Goal: Task Accomplishment & Management: Use online tool/utility

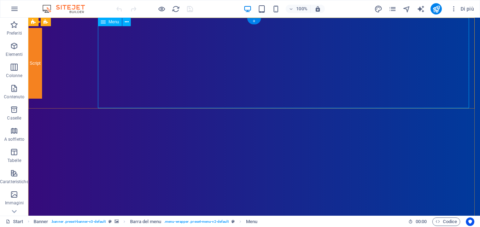
select select
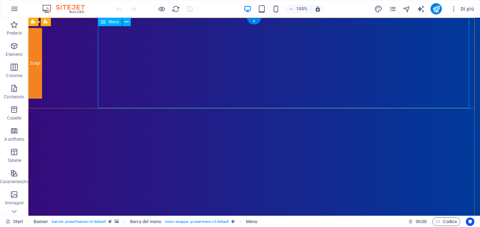
select select
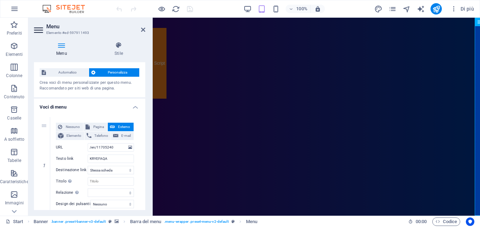
scroll to position [12, 0]
click at [66, 53] on h4 "Menu" at bounding box center [63, 49] width 58 height 15
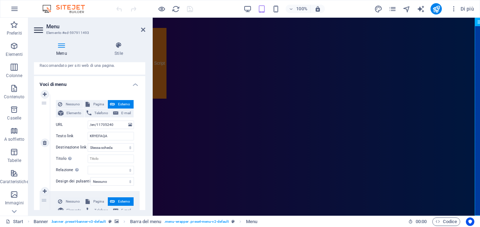
scroll to position [37, 0]
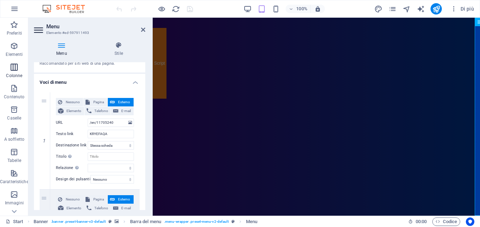
click at [14, 71] on span "Colonne" at bounding box center [14, 71] width 29 height 17
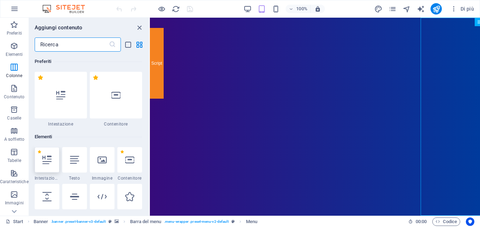
scroll to position [51, 0]
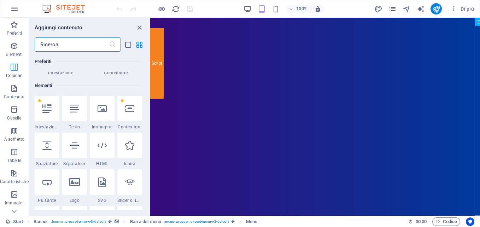
click at [14, 69] on icon "button" at bounding box center [14, 67] width 8 height 8
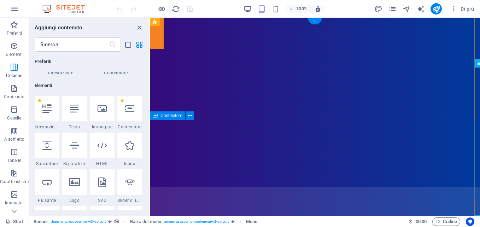
scroll to position [0, 0]
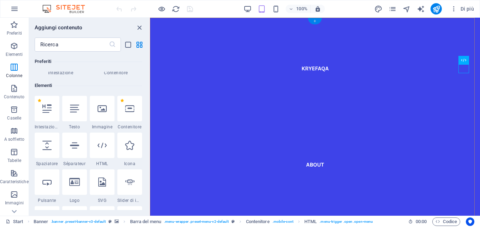
click at [315, 22] on div "+" at bounding box center [315, 21] width 14 height 6
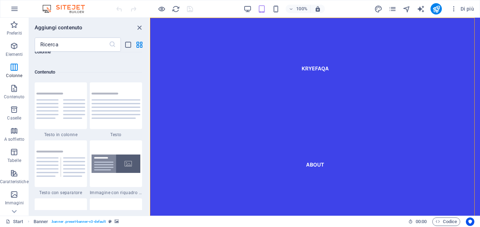
scroll to position [1223, 0]
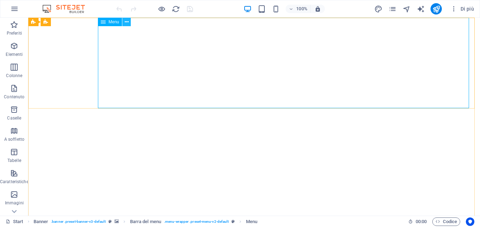
click at [125, 23] on icon at bounding box center [127, 21] width 4 height 7
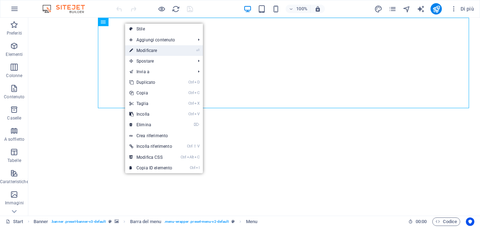
click at [169, 51] on link "⏎ Modificare" at bounding box center [150, 50] width 51 height 11
select select
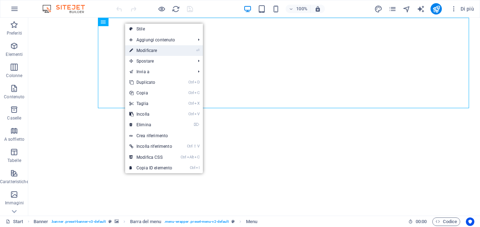
select select
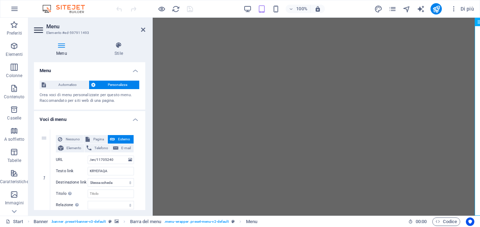
click at [133, 67] on h4 "Menu" at bounding box center [89, 68] width 111 height 13
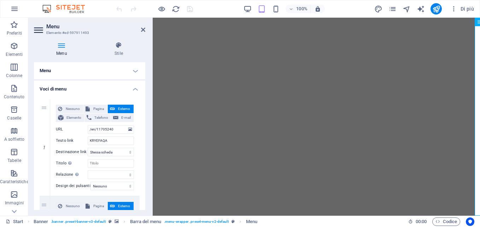
click at [133, 67] on h4 "Menu" at bounding box center [89, 70] width 111 height 17
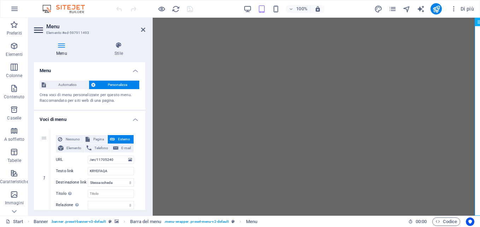
click at [126, 86] on span "Personalizza" at bounding box center [118, 85] width 40 height 8
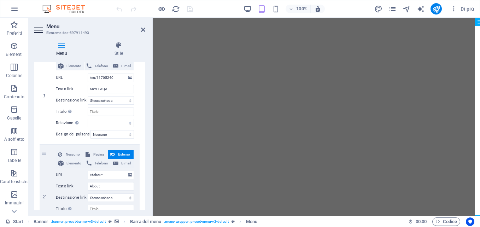
scroll to position [82, 0]
click at [111, 186] on input "About" at bounding box center [111, 186] width 46 height 8
select select
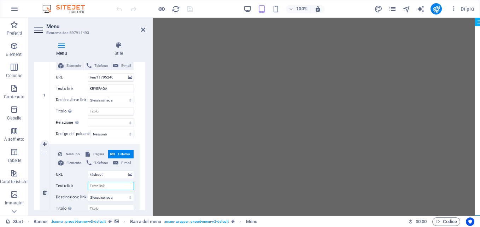
select select
type input "n"
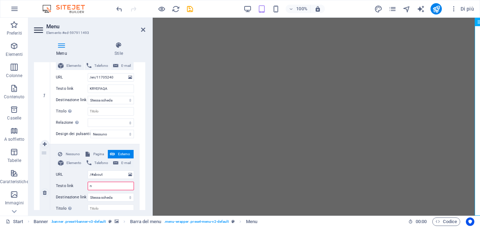
select select
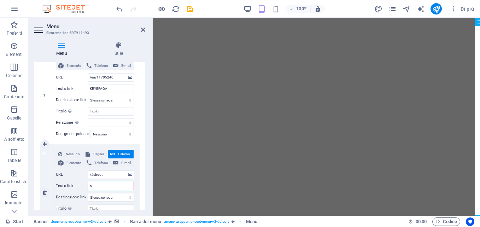
select select
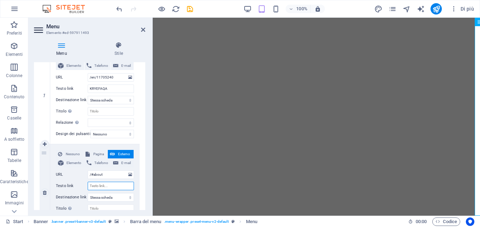
select select
type input "N"
select select
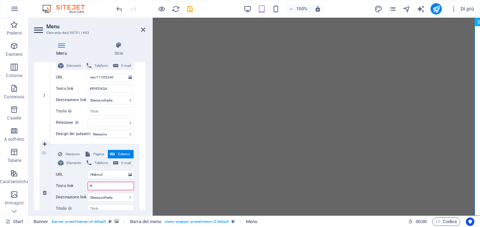
select select
type input "NDI"
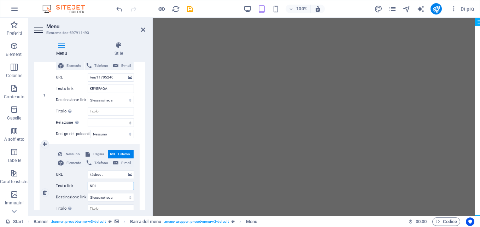
select select
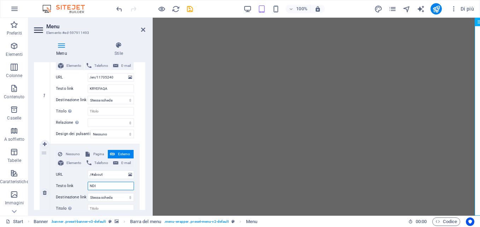
select select
type input "ND"
select select
type input "NDI"
select select
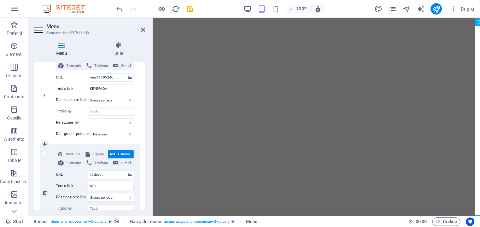
select select
type input "NDIMA"
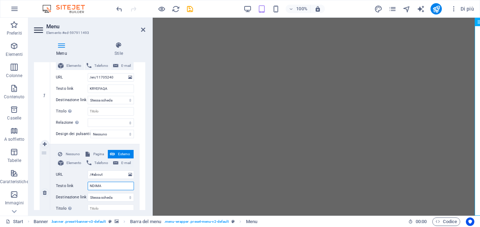
select select
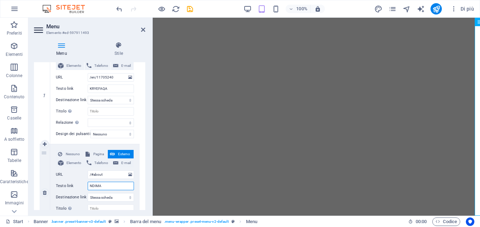
select select
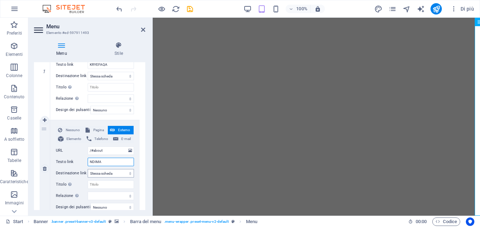
scroll to position [107, 0]
click at [94, 162] on input "NDIMA" at bounding box center [111, 161] width 46 height 8
click at [96, 161] on input "NDIMA" at bounding box center [111, 161] width 46 height 8
click at [111, 161] on input "NDIMA" at bounding box center [111, 161] width 46 height 8
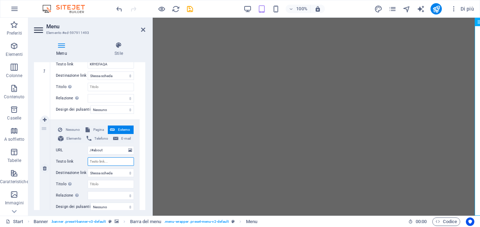
select select
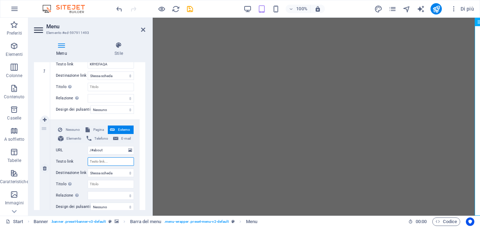
select select
type input "AAAAAAA"
select select
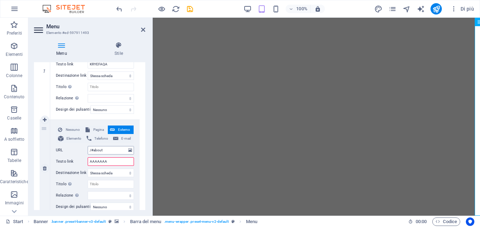
select select
type input "AAAAAAA"
click at [121, 128] on span "Esterno" at bounding box center [124, 130] width 14 height 8
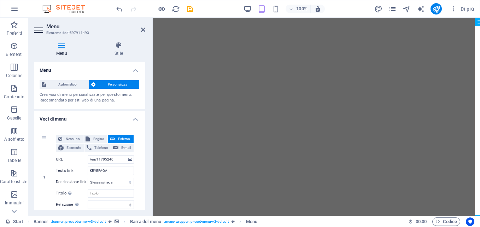
scroll to position [0, 0]
click at [145, 29] on icon at bounding box center [143, 30] width 4 height 6
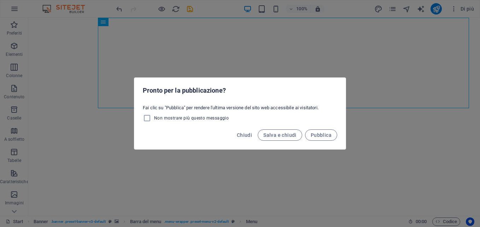
click at [217, 122] on label "Non mostrare più questo messaggio" at bounding box center [186, 118] width 86 height 8
click at [154, 122] on input "Non mostrare più questo messaggio" at bounding box center [148, 118] width 11 height 8
checkbox input "true"
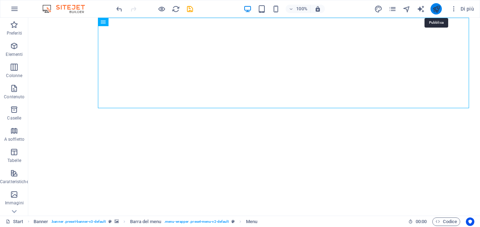
click at [438, 10] on icon "publish" at bounding box center [437, 9] width 8 height 8
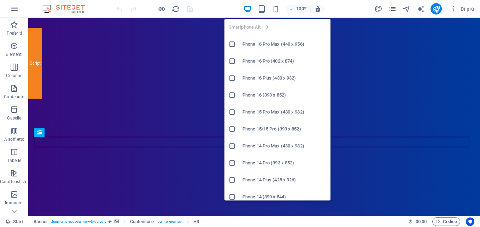
click at [275, 7] on icon "button" at bounding box center [276, 9] width 8 height 8
click at [278, 44] on h6 "iPhone 16 Pro Max (440 x 956)" at bounding box center [284, 44] width 85 height 8
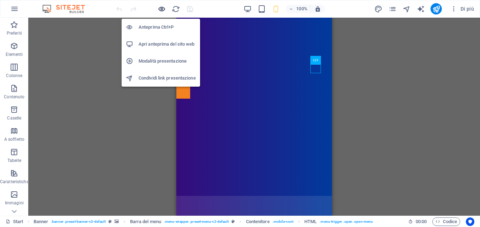
click at [162, 8] on icon "button" at bounding box center [162, 9] width 8 height 8
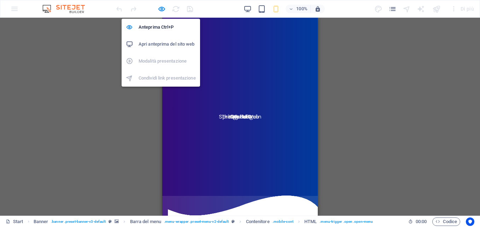
click at [171, 42] on h6 "Apri anteprima del sito web" at bounding box center [167, 44] width 57 height 8
